Goal: Task Accomplishment & Management: Manage account settings

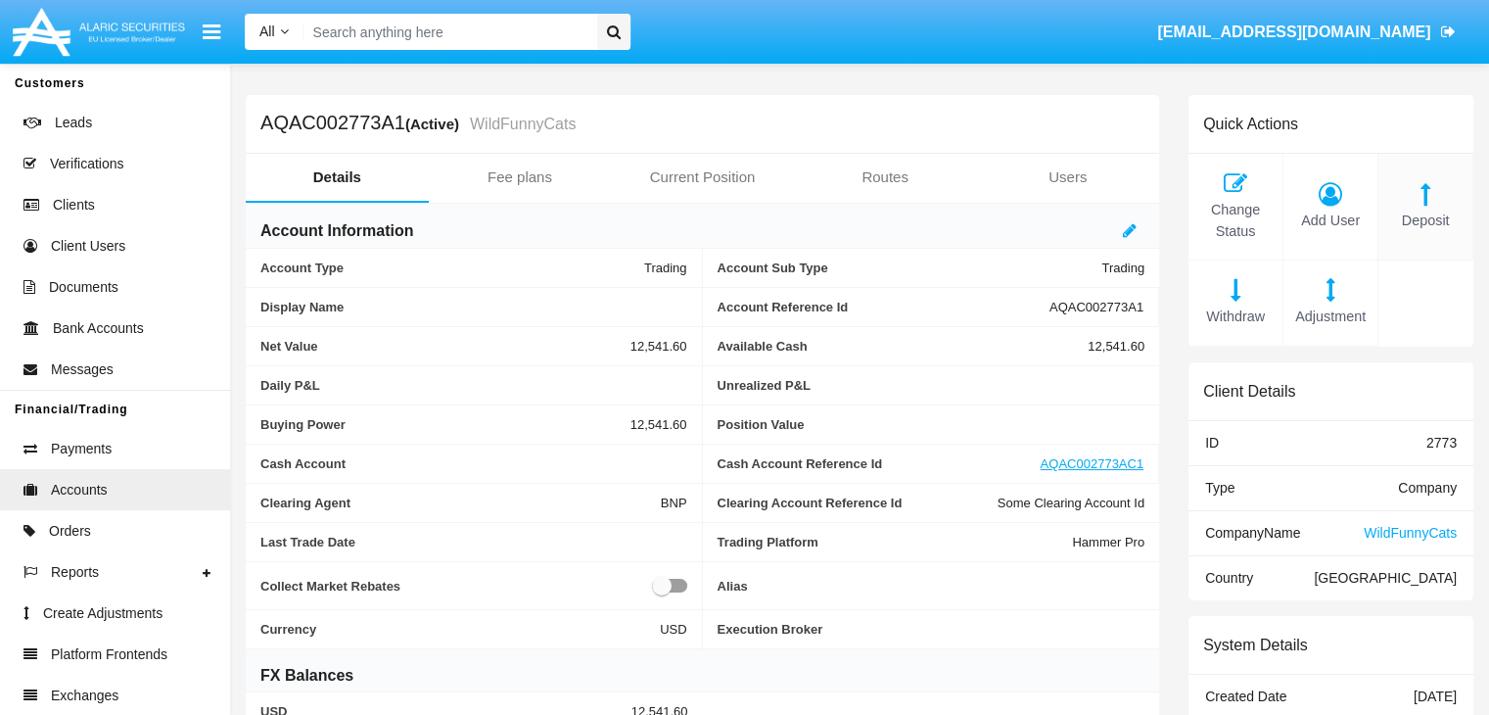
click at [1425, 220] on span "Deposit" at bounding box center [1425, 222] width 74 height 22
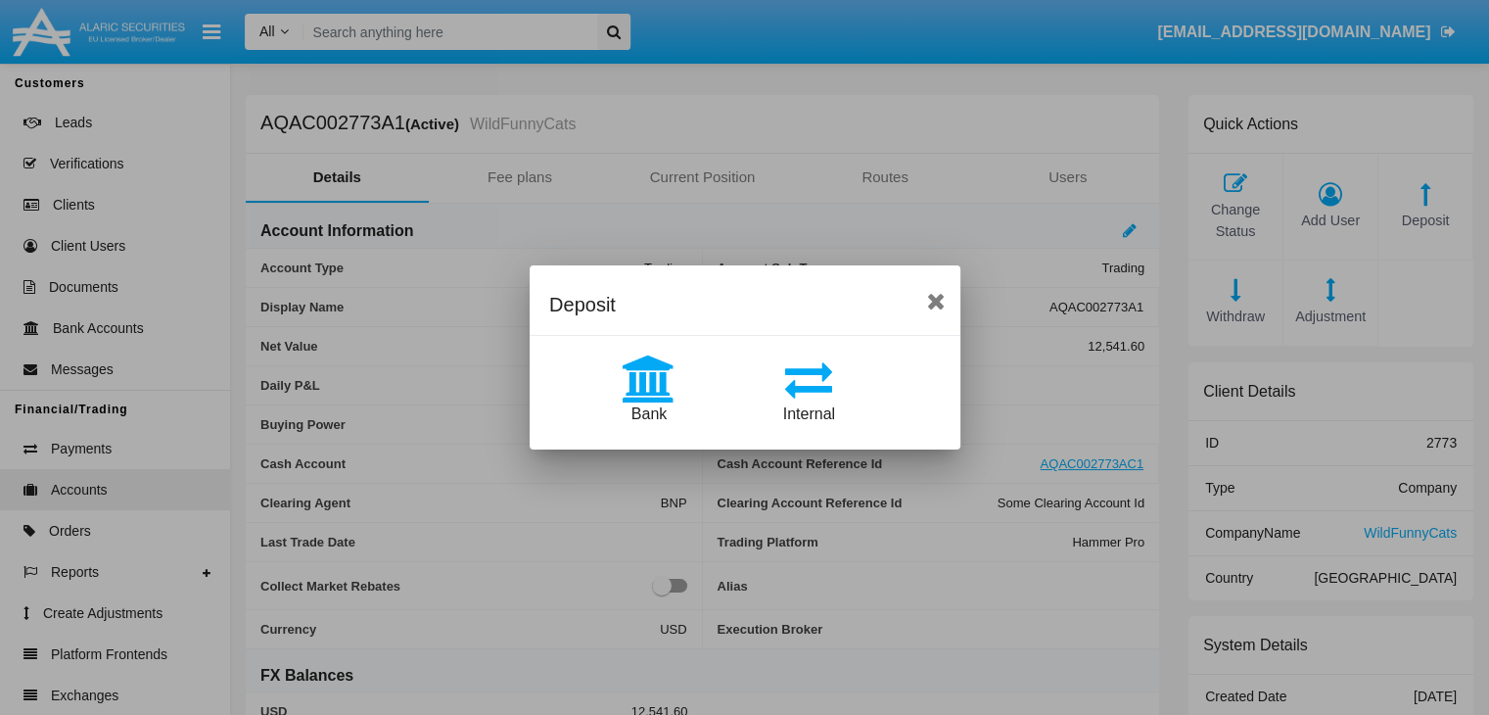
click at [648, 413] on span "Bank" at bounding box center [648, 413] width 35 height 17
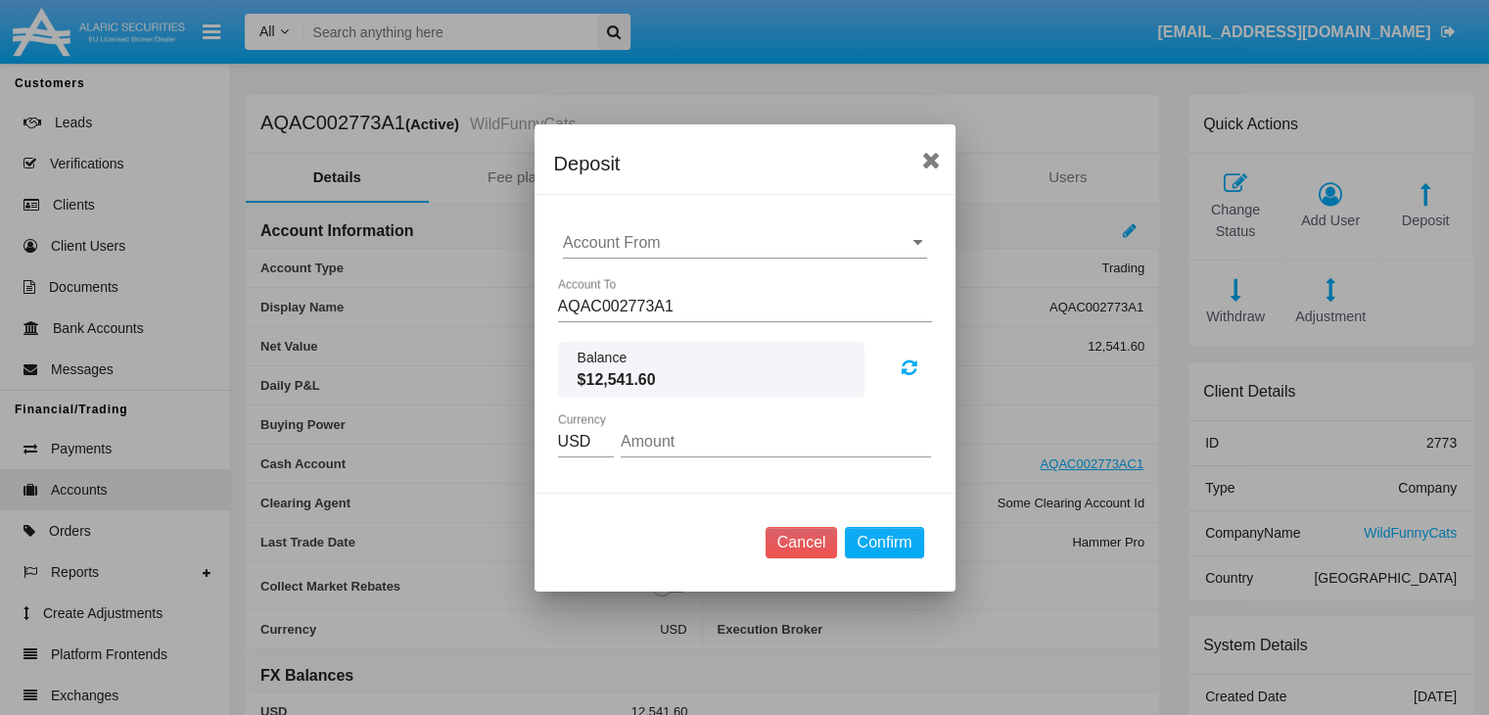
click at [744, 242] on input "Account From" at bounding box center [745, 243] width 364 height 18
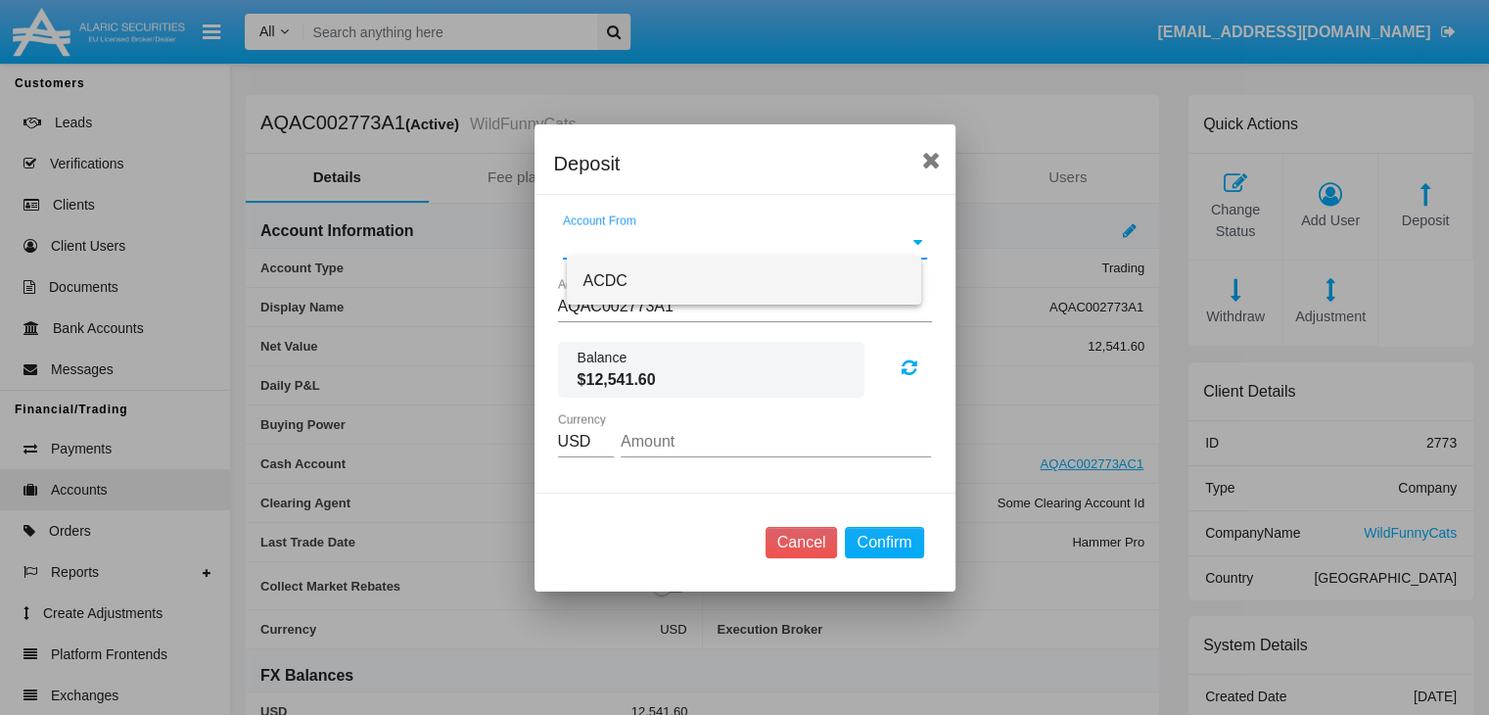
click at [602, 281] on span "ACDC" at bounding box center [605, 280] width 44 height 17
type input "ACDC"
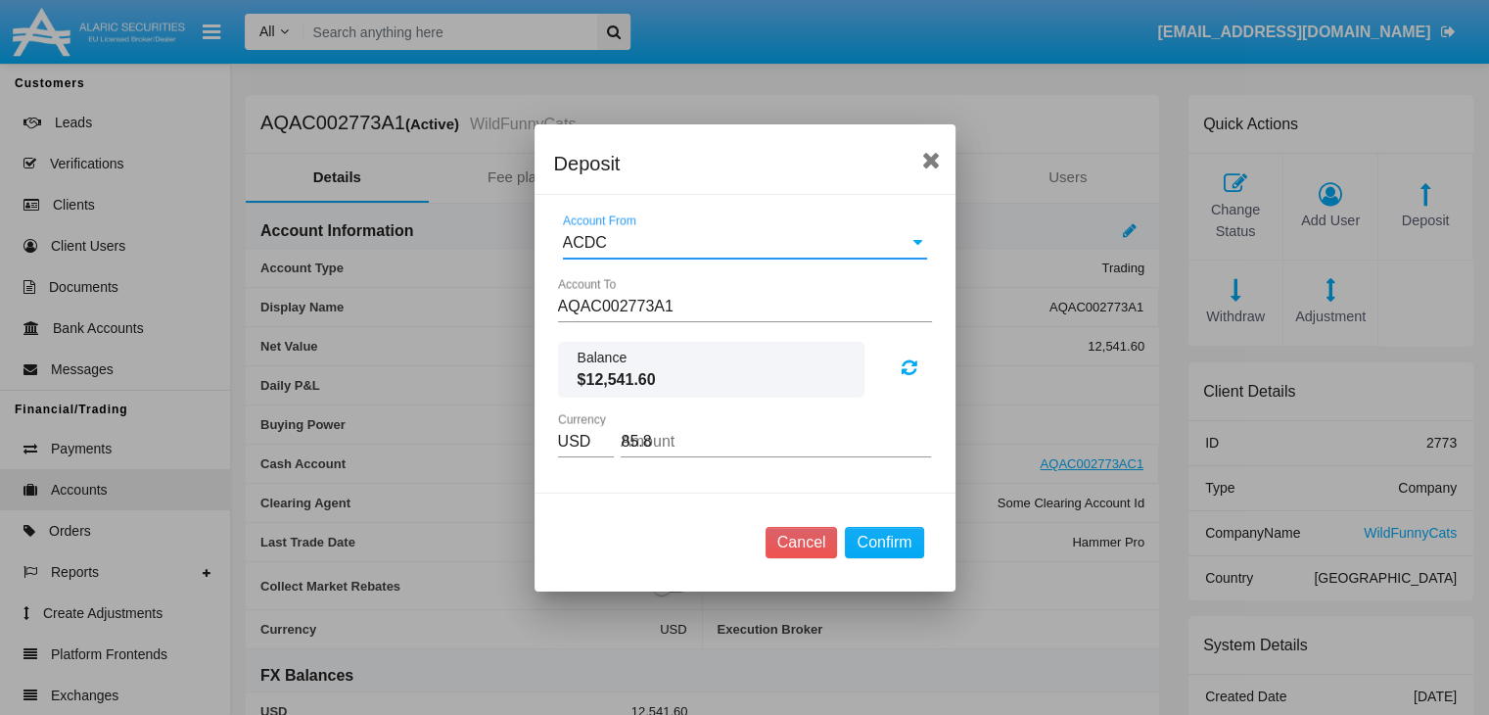
type input "85.84"
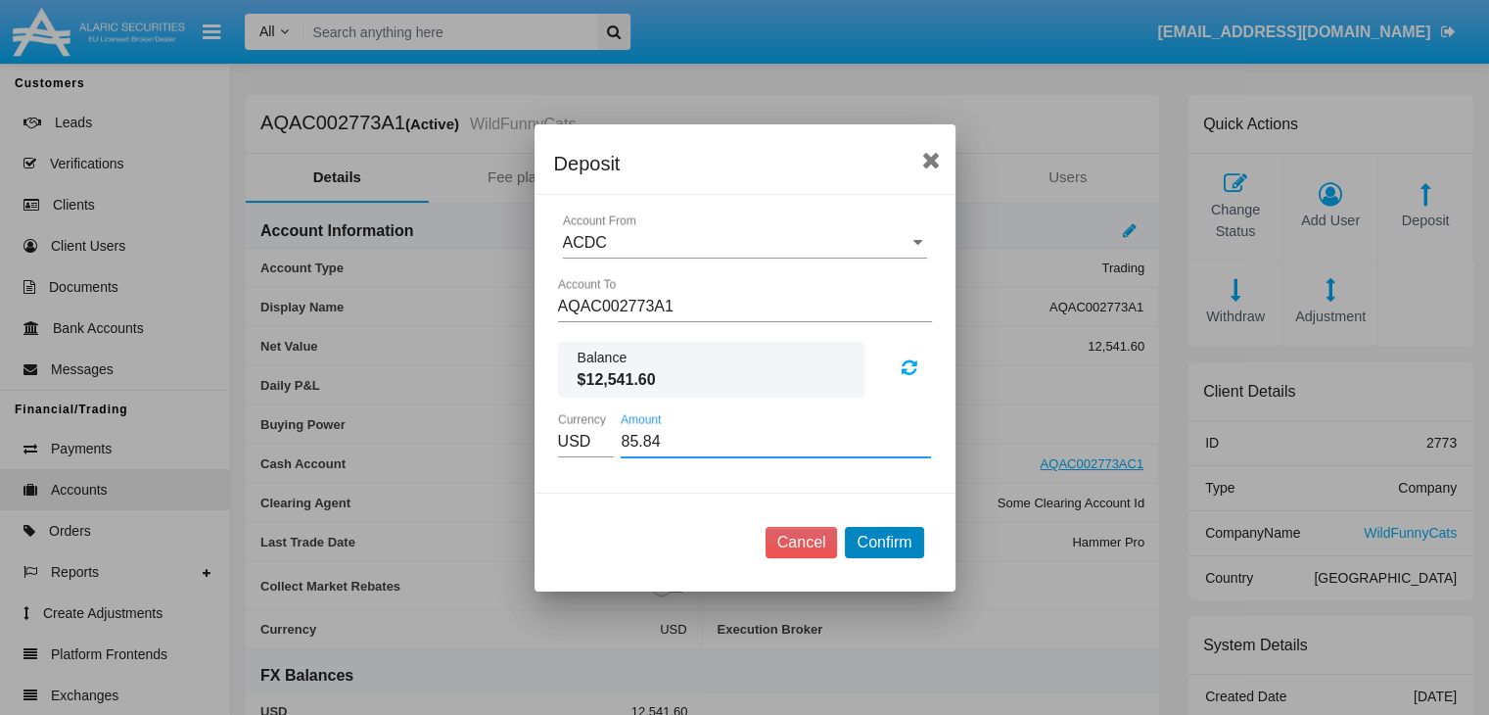
click at [884, 540] on button "Confirm" at bounding box center [884, 542] width 78 height 31
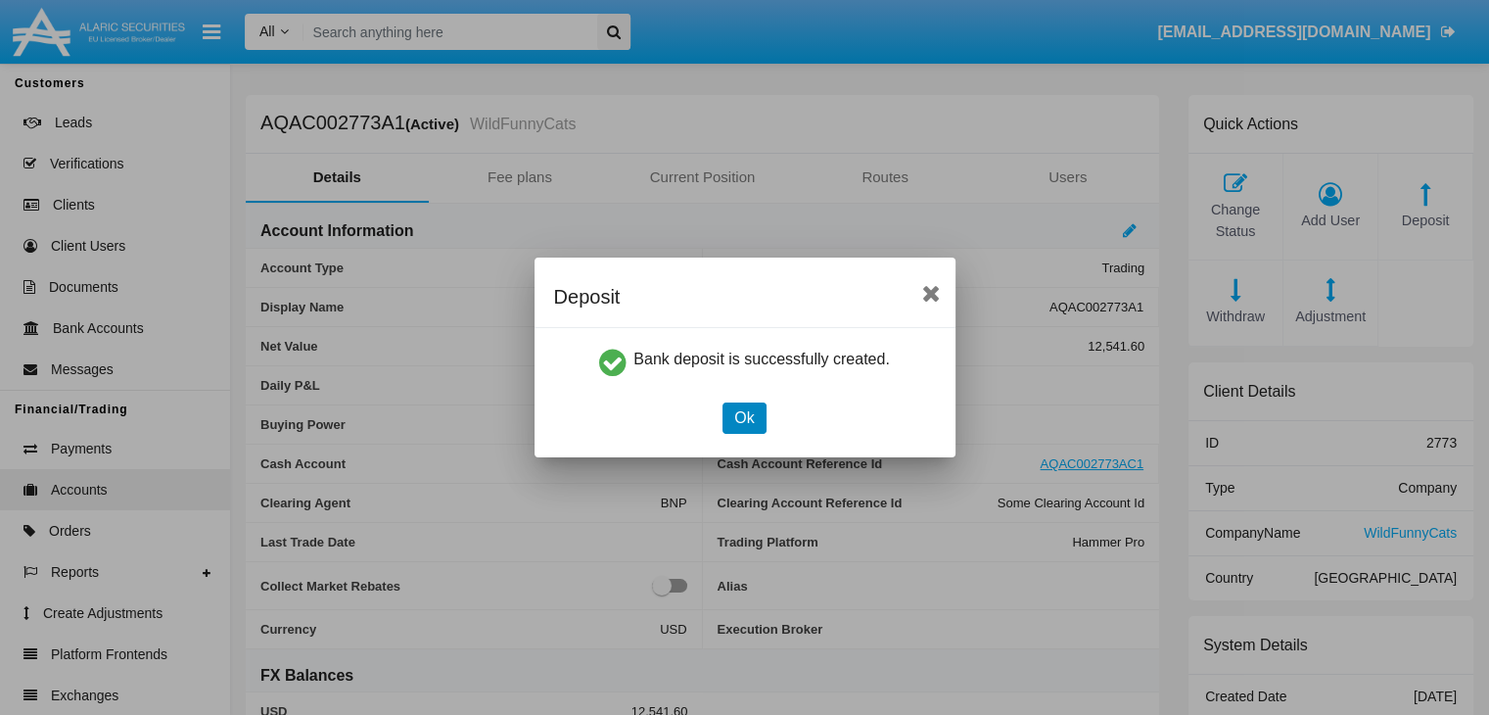
click at [744, 417] on button "Ok" at bounding box center [744, 417] width 43 height 31
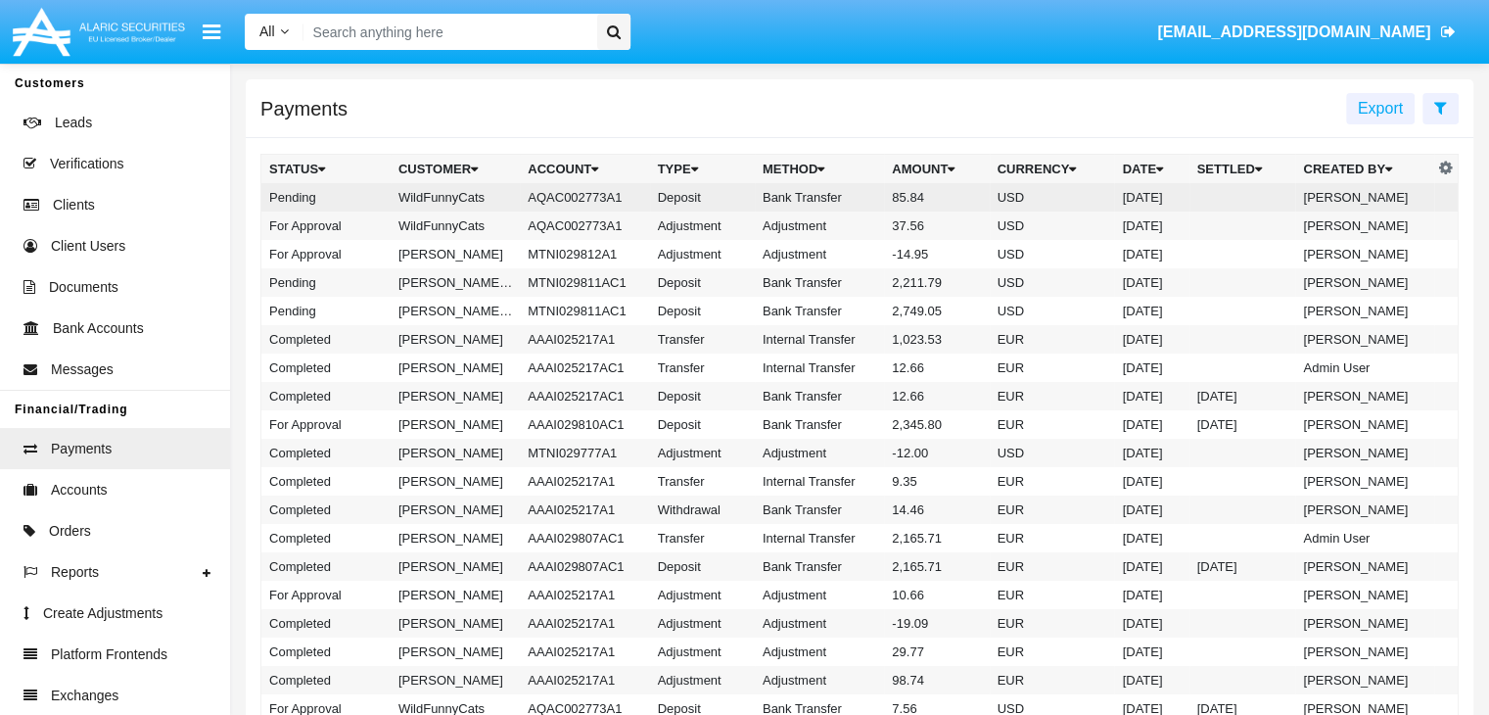
click at [859, 198] on td "Bank Transfer" at bounding box center [819, 197] width 129 height 28
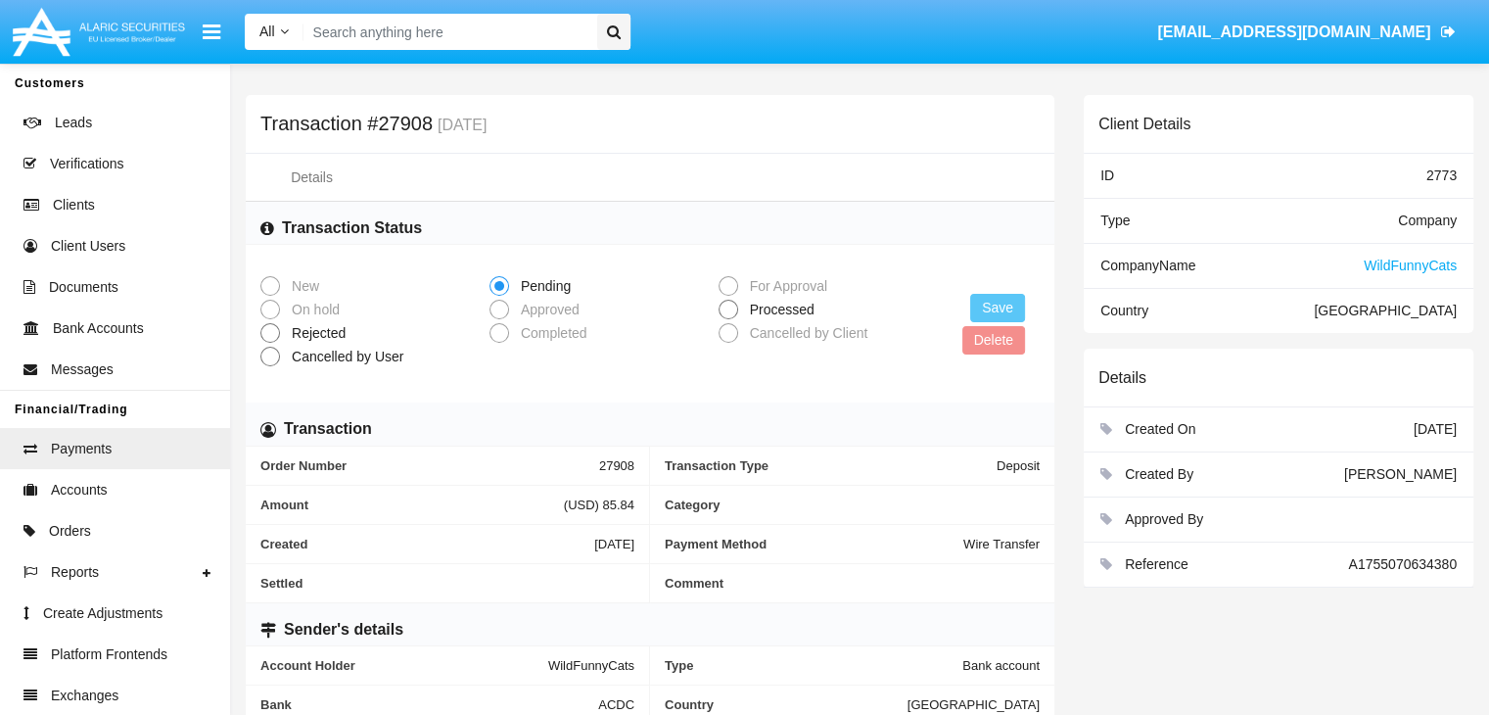
click at [776, 311] on span "Processed" at bounding box center [778, 310] width 81 height 21
click at [728, 319] on input "Processed" at bounding box center [727, 319] width 1 height 1
radio input "true"
click at [999, 308] on button "Save" at bounding box center [997, 308] width 55 height 28
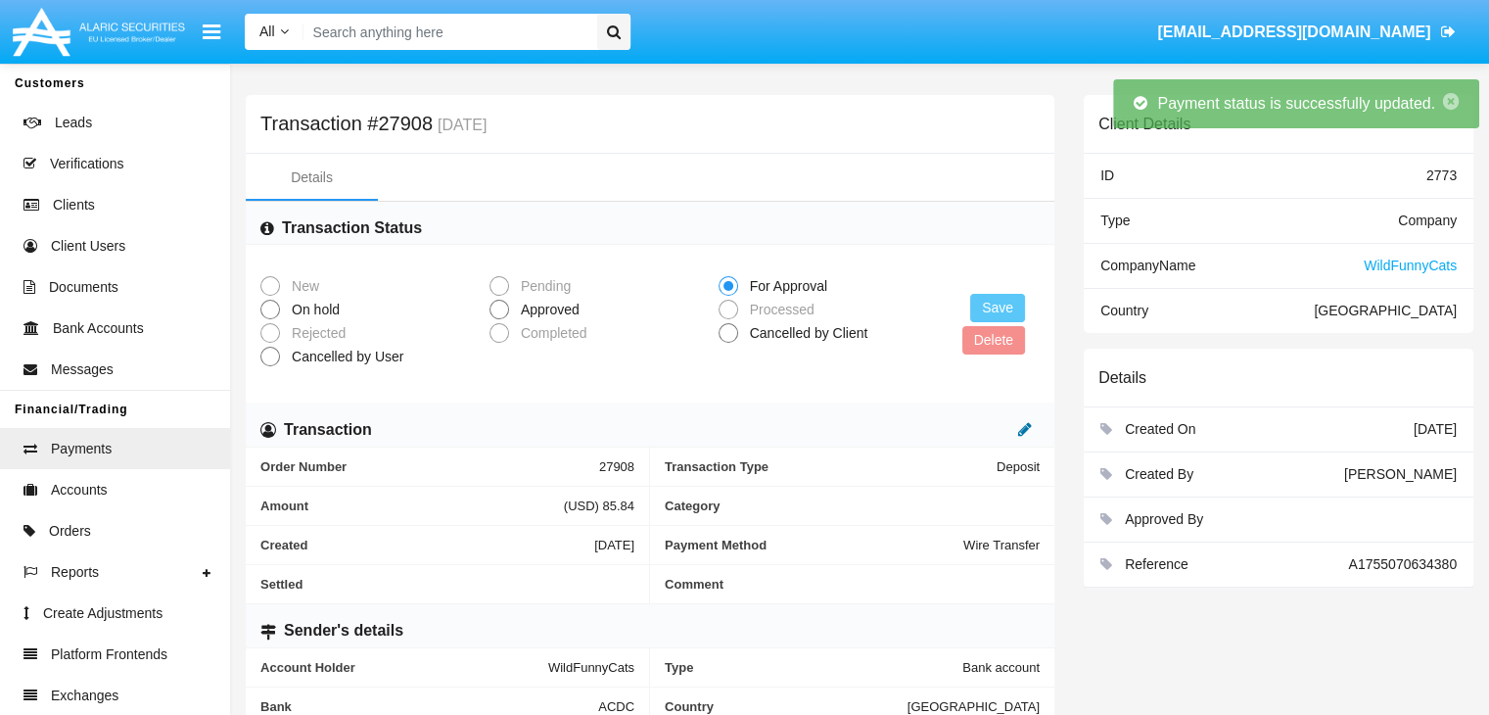
click at [1025, 434] on icon at bounding box center [1025, 429] width 14 height 16
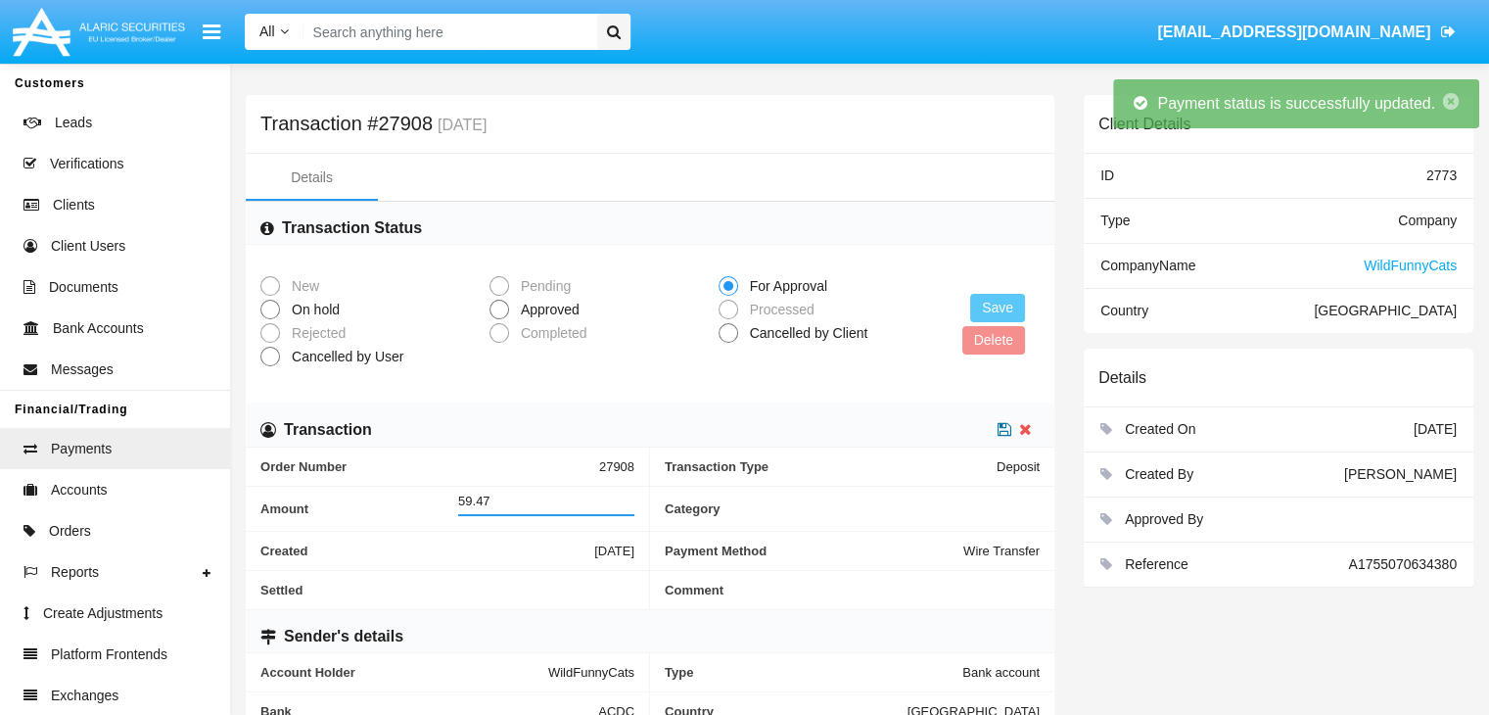
click at [1005, 434] on icon at bounding box center [1005, 429] width 14 height 16
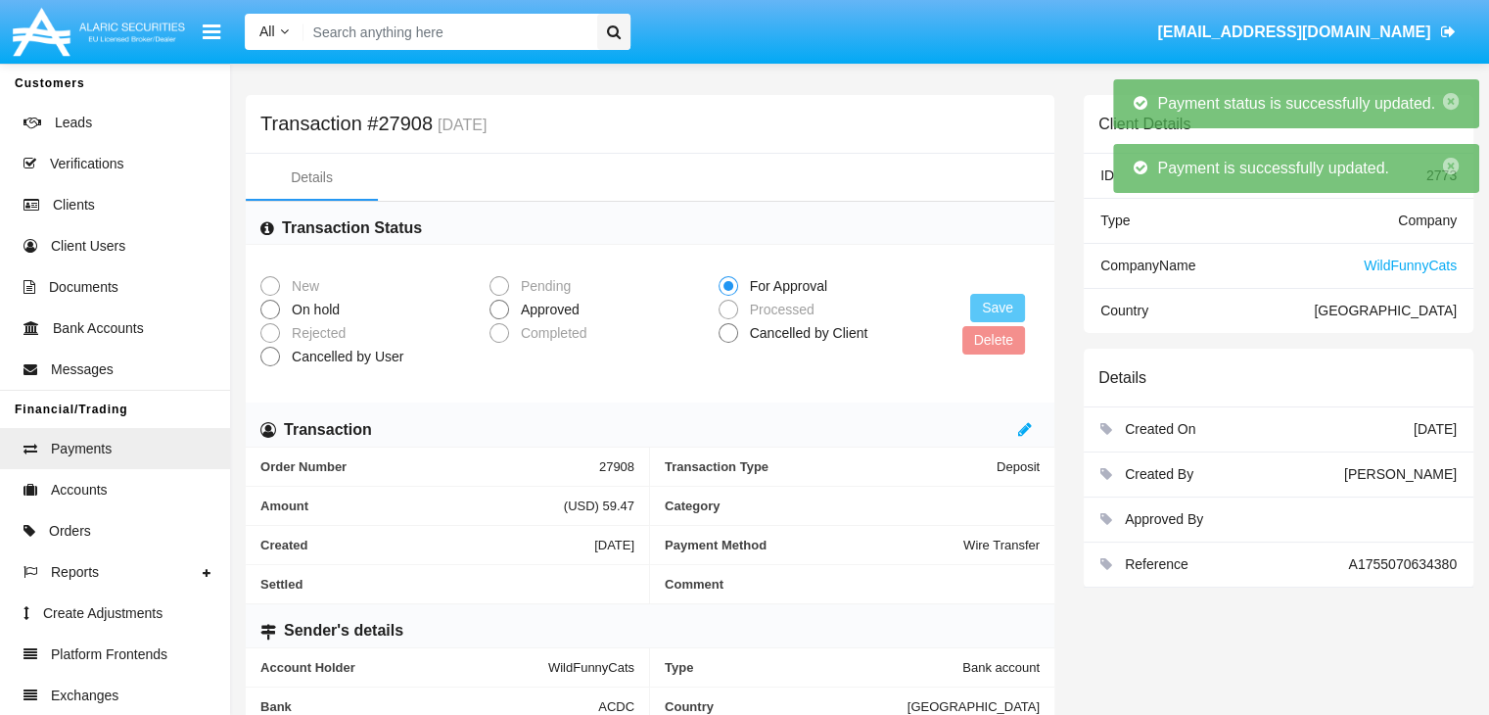
click at [547, 311] on span "Approved" at bounding box center [546, 310] width 75 height 21
click at [499, 319] on input "Approved" at bounding box center [498, 319] width 1 height 1
radio input "true"
click at [999, 308] on button "Save" at bounding box center [997, 308] width 55 height 28
